Goal: Task Accomplishment & Management: Complete application form

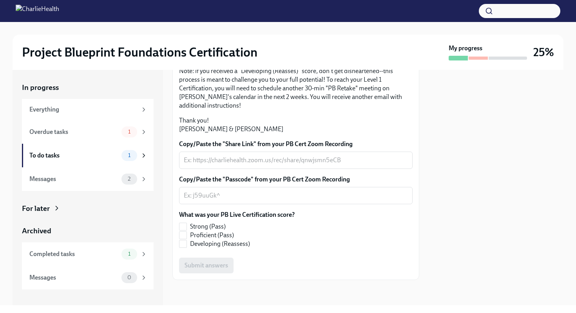
scroll to position [169, 0]
click at [291, 158] on textarea "Copy/Paste the "Share Link" from your PB Cert Zoom Recording" at bounding box center [296, 159] width 224 height 9
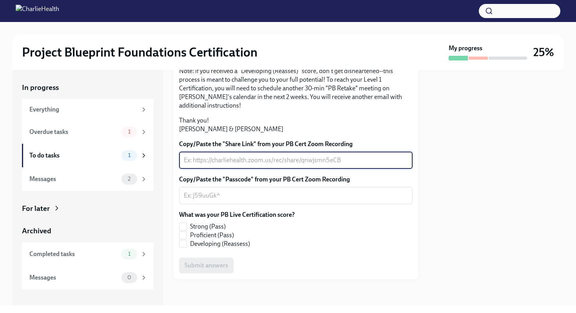
paste textarea "[URL][DOMAIN_NAME] Passcode: Mcu2Y8Q#"
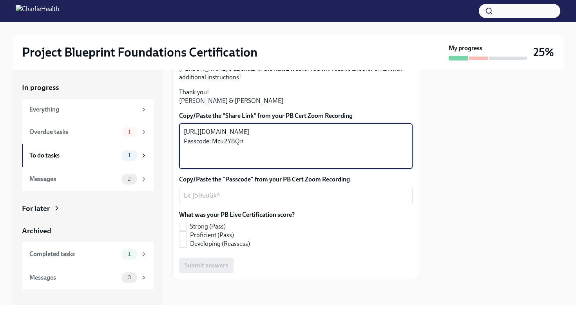
drag, startPoint x: 247, startPoint y: 191, endPoint x: 172, endPoint y: 190, distance: 74.9
click at [172, 190] on div "In progress Everything Overdue tasks 1 To do tasks 1 Messages 2 For later Archi…" at bounding box center [288, 187] width 551 height 235
type textarea "[URL][DOMAIN_NAME]"
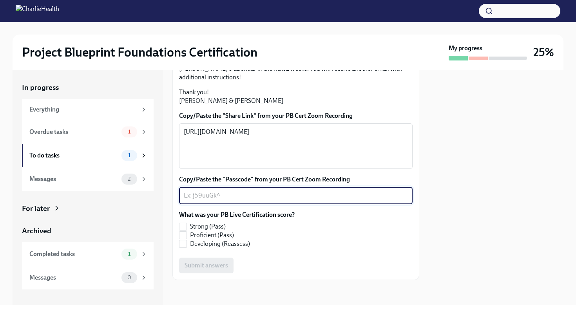
click at [202, 200] on textarea "Copy/Paste the "Passcode" from your PB Cert Zoom Recording" at bounding box center [296, 195] width 224 height 9
paste textarea "Passcode: Mcu2Y8Q#"
drag, startPoint x: 213, startPoint y: 223, endPoint x: 167, endPoint y: 223, distance: 45.9
click at [167, 223] on div "In progress Everything Overdue tasks 1 To do tasks 1 Messages 2 For later Archi…" at bounding box center [288, 187] width 551 height 235
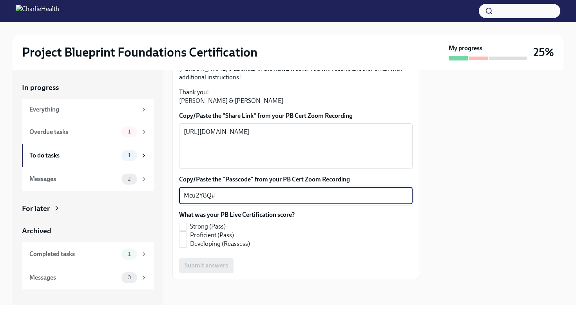
type textarea "Mcu2Y8Q#"
click at [290, 235] on div "Strong (Pass) Proficient (Pass) Developing (Reassess)" at bounding box center [237, 235] width 116 height 26
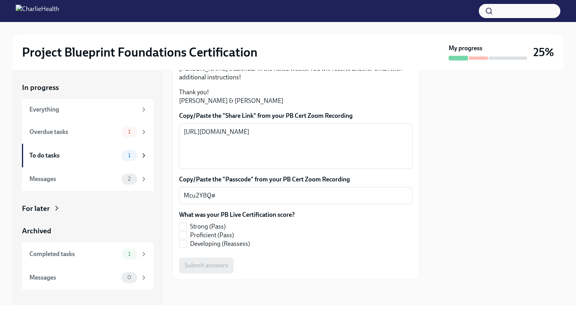
scroll to position [198, 0]
